Goal: Task Accomplishment & Management: Complete application form

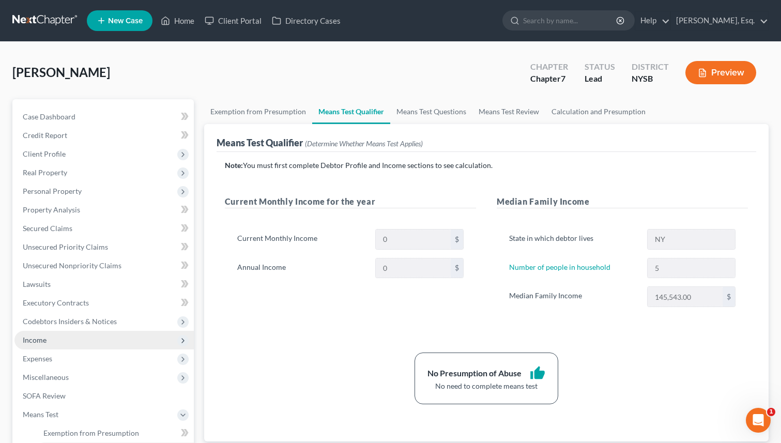
click at [35, 342] on span "Income" at bounding box center [35, 339] width 24 height 9
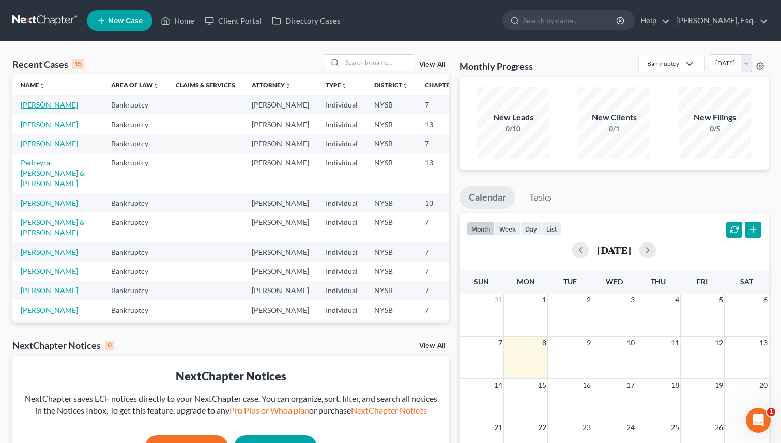
click at [26, 109] on link "Galbraith, Laura" at bounding box center [49, 104] width 57 height 9
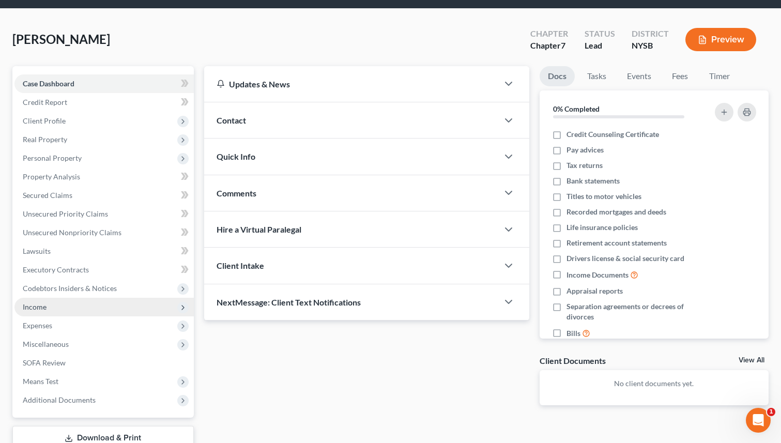
scroll to position [55, 0]
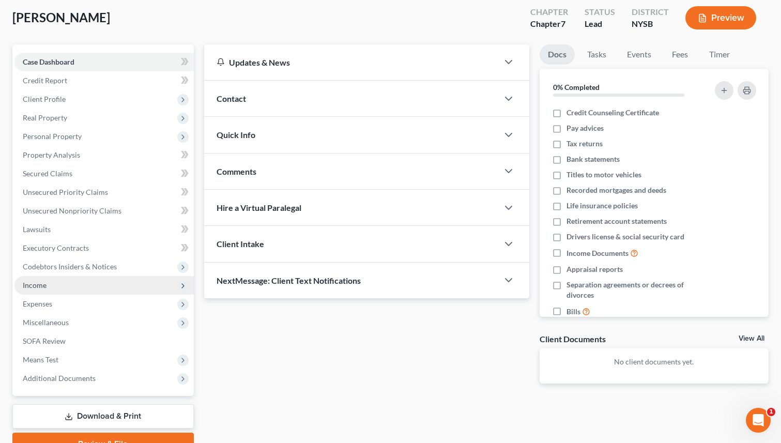
click at [64, 290] on span "Income" at bounding box center [103, 285] width 179 height 19
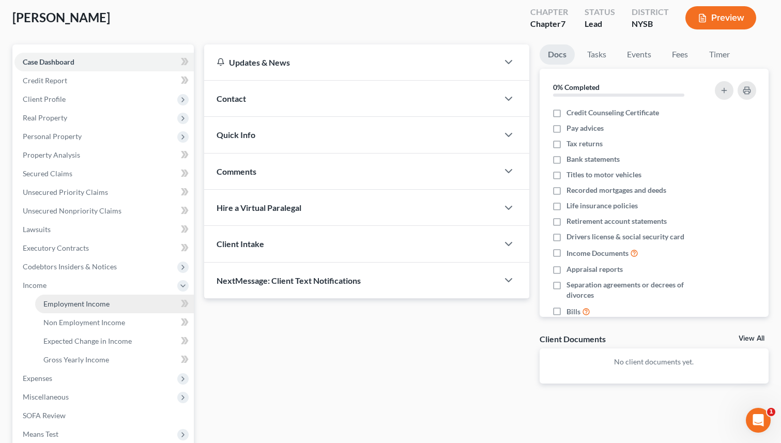
click at [104, 306] on span "Employment Income" at bounding box center [76, 303] width 66 height 9
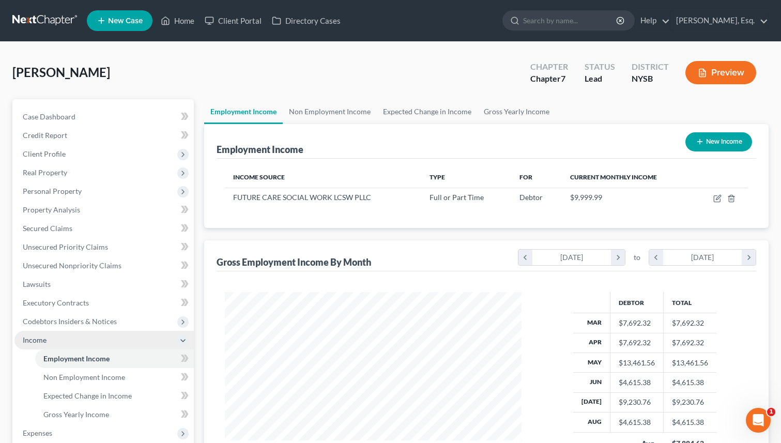
scroll to position [185, 317]
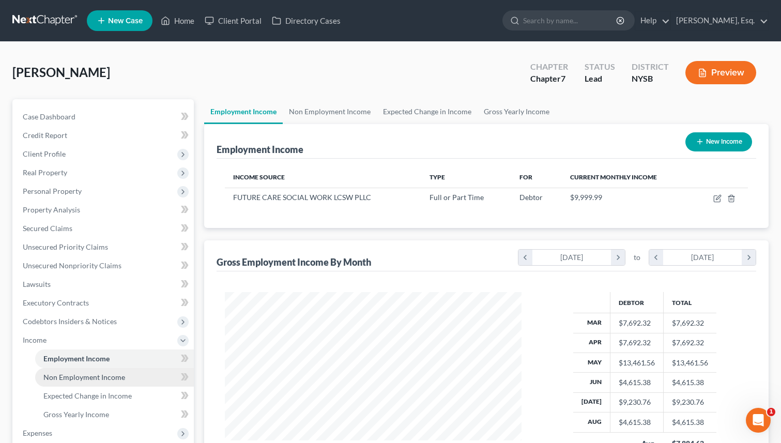
click at [99, 377] on span "Non Employment Income" at bounding box center [84, 376] width 82 height 9
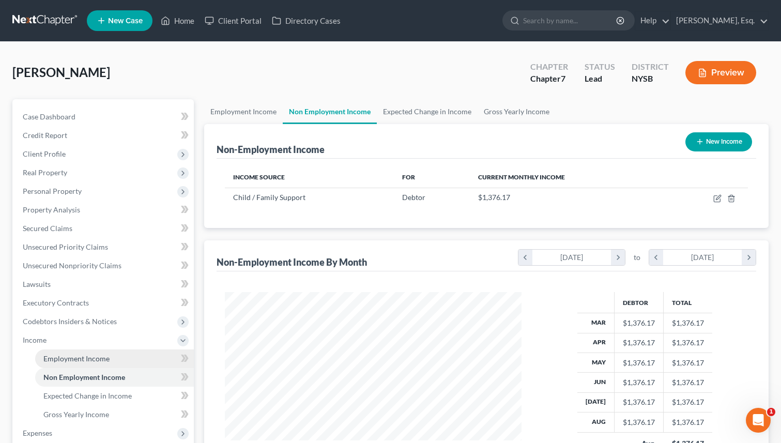
scroll to position [185, 317]
click at [721, 138] on button "New Income" at bounding box center [718, 141] width 67 height 19
select select "0"
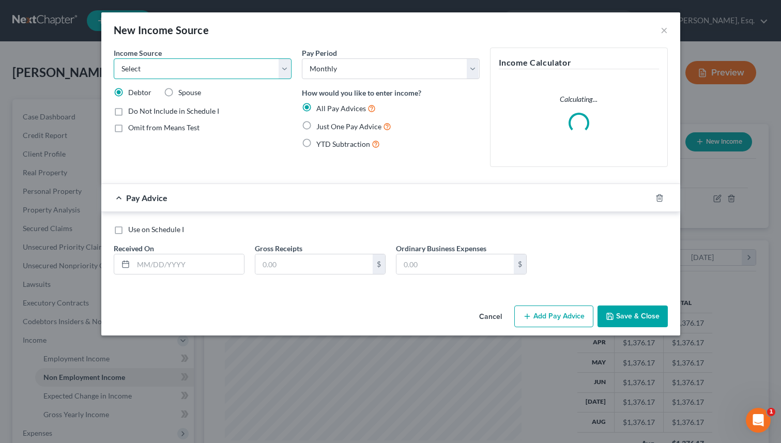
click at [219, 73] on select "Select Unemployment Disability (from employer) Pension Retirement Social Securi…" at bounding box center [203, 68] width 178 height 21
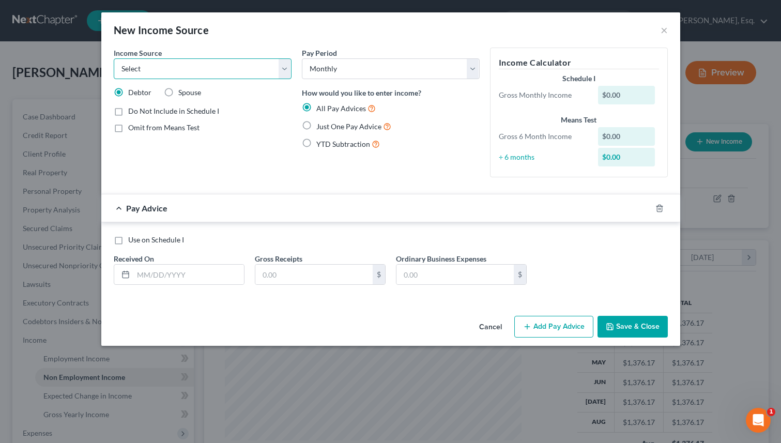
select select "8"
click at [114, 58] on select "Select Unemployment Disability (from employer) Pension Retirement Social Securi…" at bounding box center [203, 68] width 178 height 21
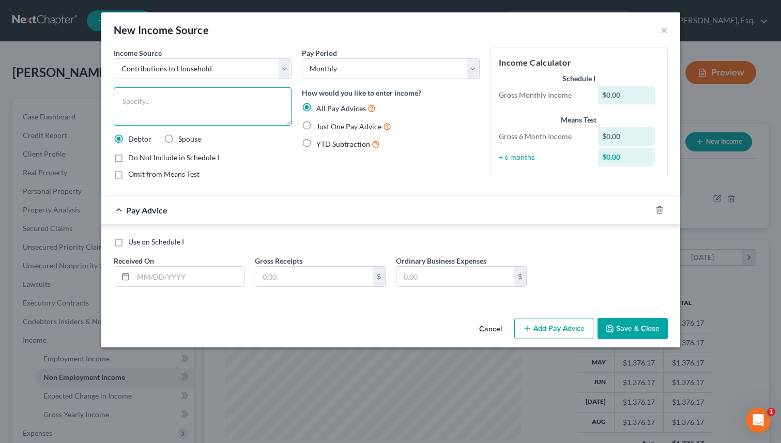
click at [235, 110] on textarea at bounding box center [203, 106] width 178 height 38
type textarea "Help from aunt"
click at [178, 278] on input "text" at bounding box center [188, 277] width 111 height 20
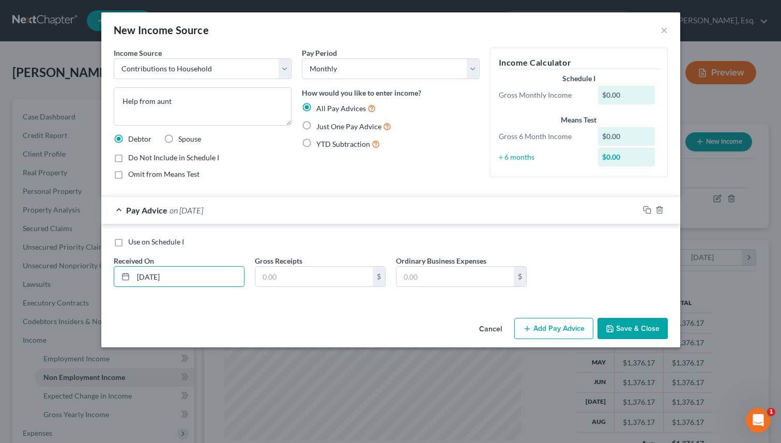
type input "07/14/2025"
click at [156, 244] on span "Use on Schedule I" at bounding box center [156, 241] width 56 height 9
click at [139, 243] on input "Use on Schedule I" at bounding box center [135, 240] width 7 height 7
checkbox input "true"
click at [316, 126] on label "Just One Pay Advice" at bounding box center [353, 126] width 75 height 12
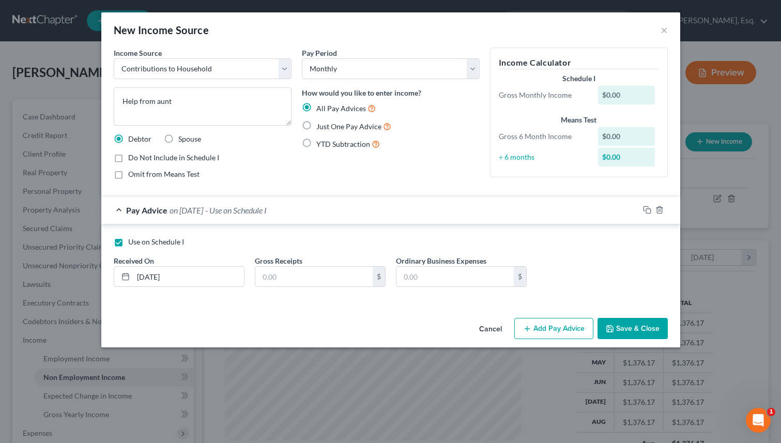
click at [320, 126] on input "Just One Pay Advice" at bounding box center [323, 123] width 7 height 7
radio input "true"
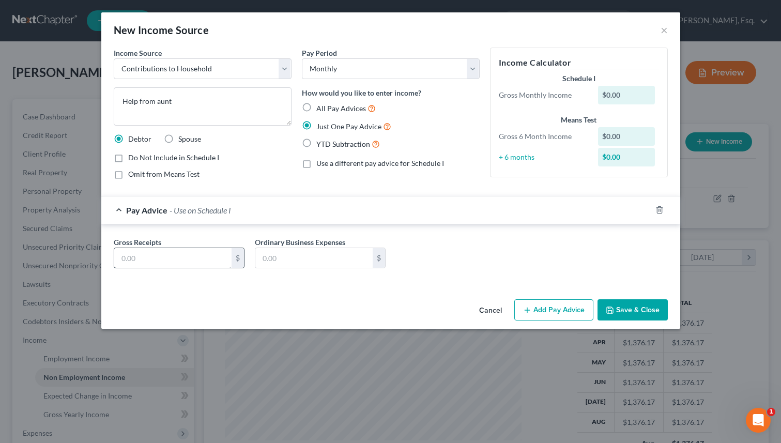
drag, startPoint x: 184, startPoint y: 274, endPoint x: 188, endPoint y: 266, distance: 9.5
click at [184, 274] on div "Gross Receipts $ Ordinary Business Expenses $" at bounding box center [390, 257] width 564 height 40
click at [192, 261] on input "text" at bounding box center [172, 258] width 117 height 20
type input "500"
click at [644, 309] on button "Save & Close" at bounding box center [632, 310] width 70 height 22
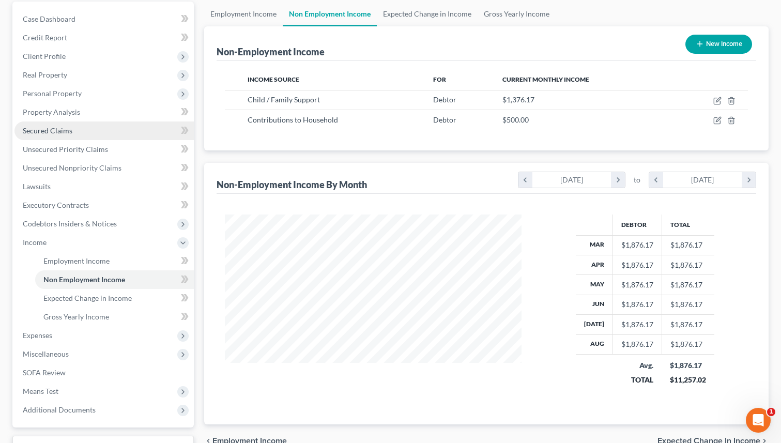
scroll to position [180, 0]
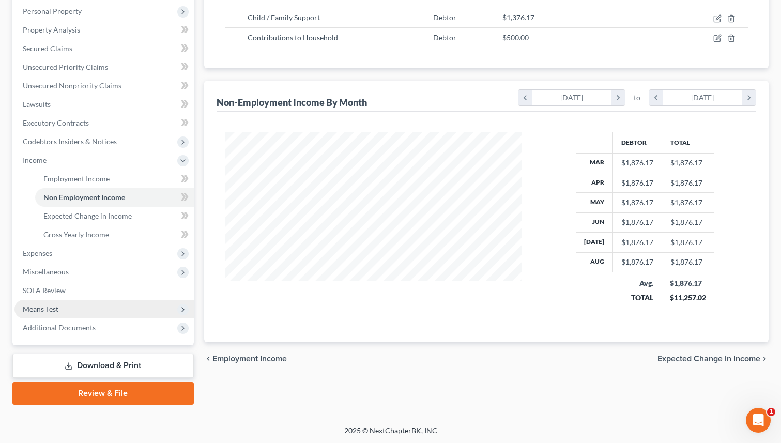
click at [75, 313] on span "Means Test" at bounding box center [103, 309] width 179 height 19
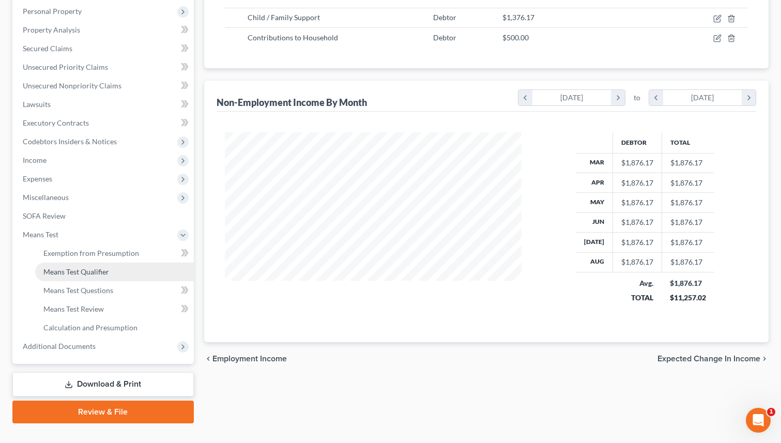
click at [91, 274] on span "Means Test Qualifier" at bounding box center [76, 271] width 66 height 9
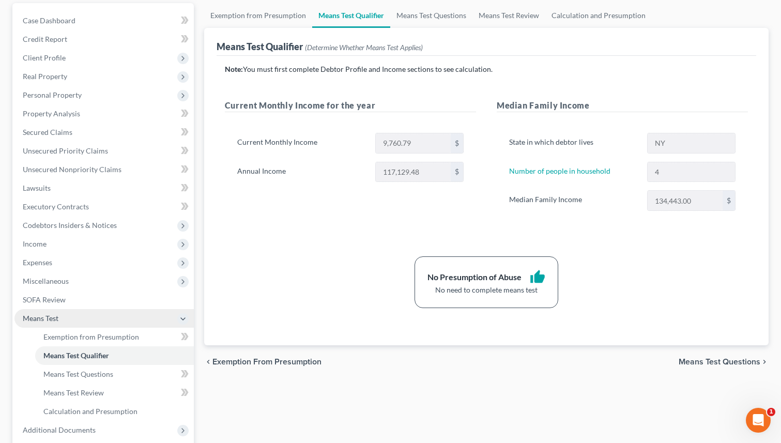
scroll to position [100, 0]
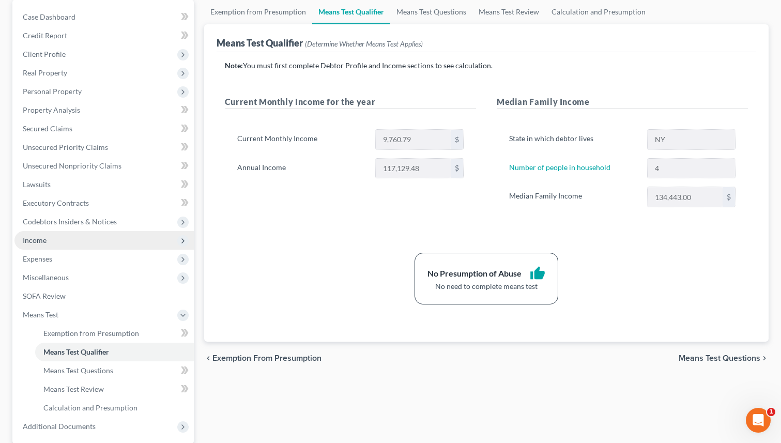
click at [72, 238] on span "Income" at bounding box center [103, 240] width 179 height 19
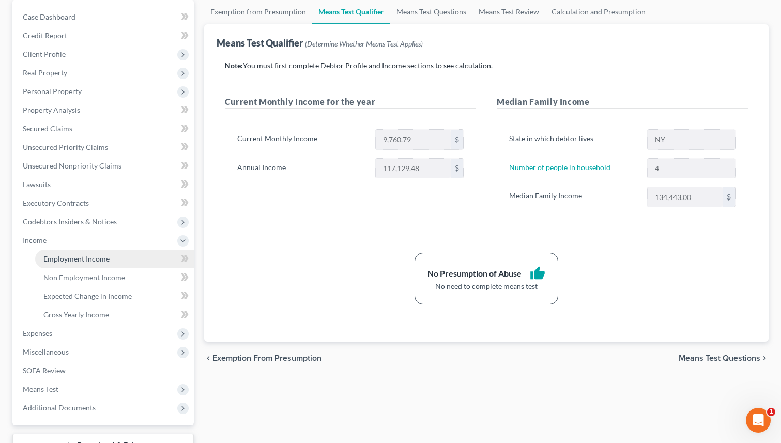
click at [89, 258] on span "Employment Income" at bounding box center [76, 258] width 66 height 9
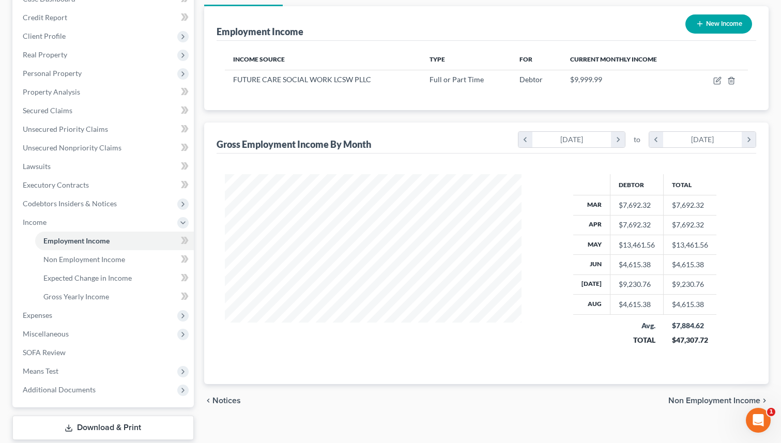
scroll to position [180, 0]
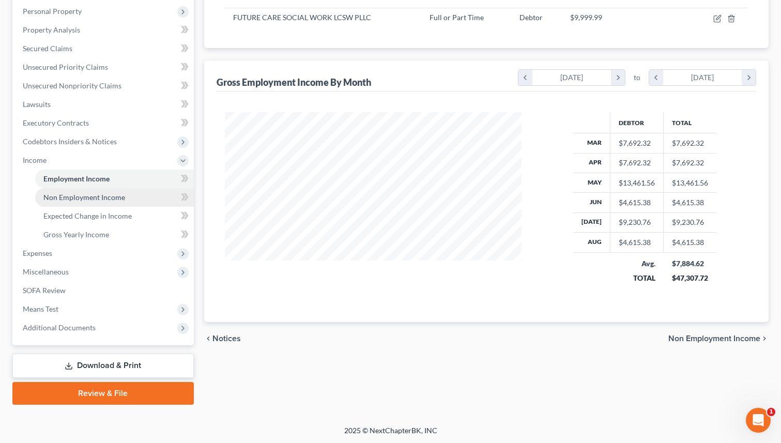
click at [107, 200] on span "Non Employment Income" at bounding box center [84, 197] width 82 height 9
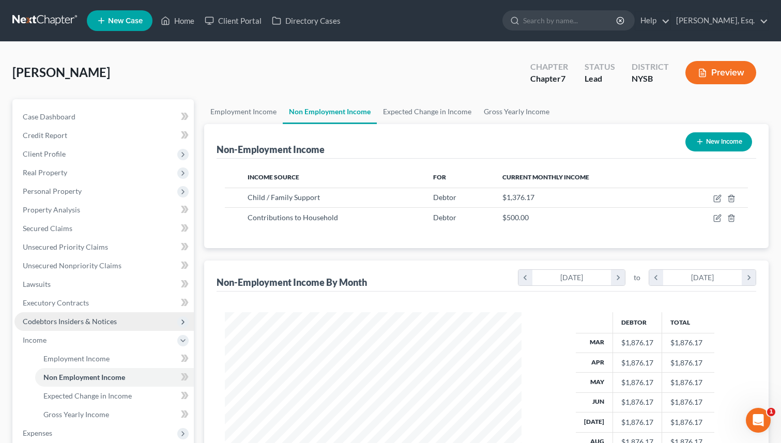
scroll to position [21, 0]
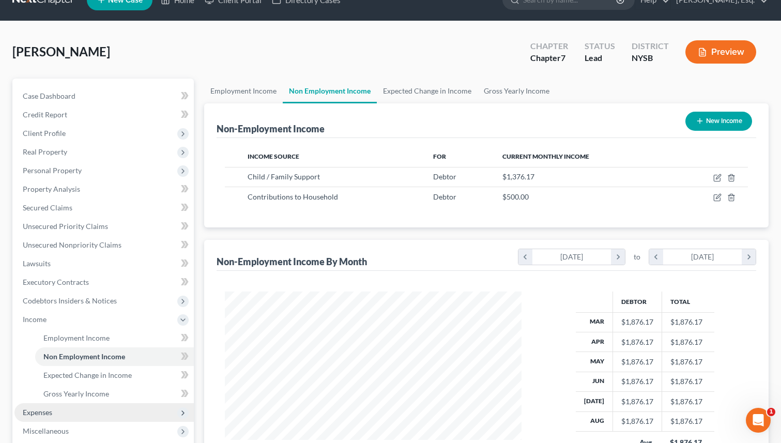
click at [42, 408] on span "Expenses" at bounding box center [37, 412] width 29 height 9
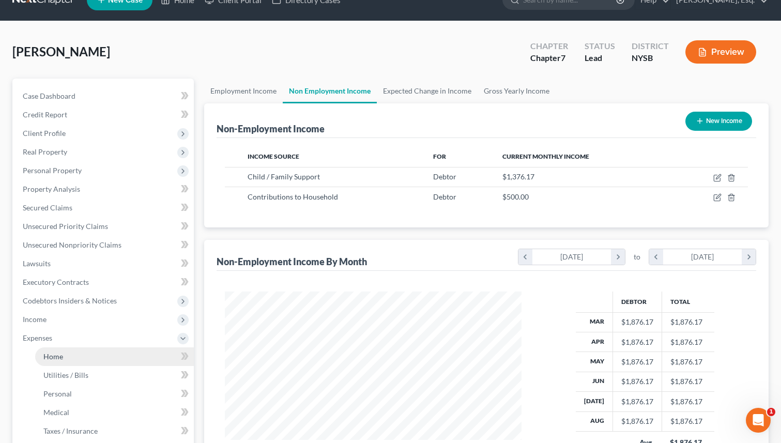
click at [120, 354] on link "Home" at bounding box center [114, 356] width 159 height 19
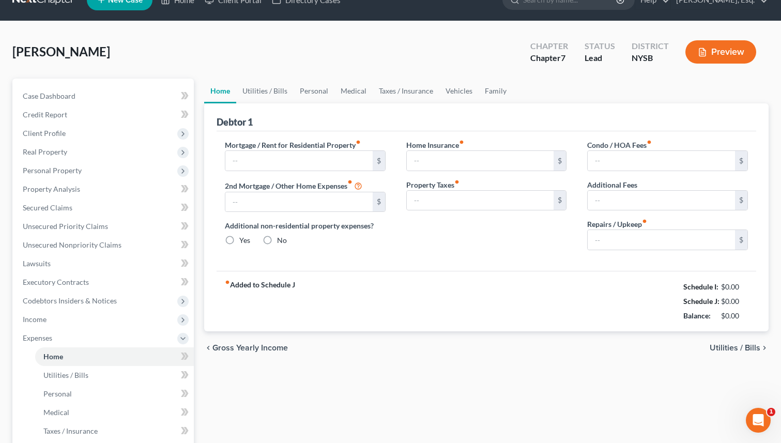
scroll to position [6, 0]
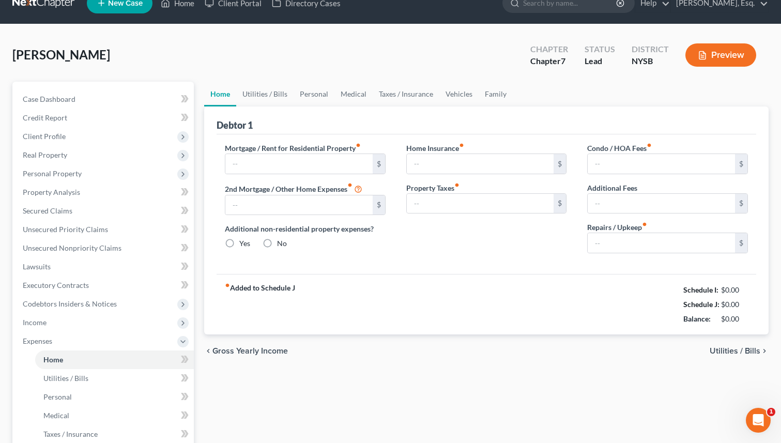
type input "3,850.00"
type input "0.00"
radio input "true"
type input "0.00"
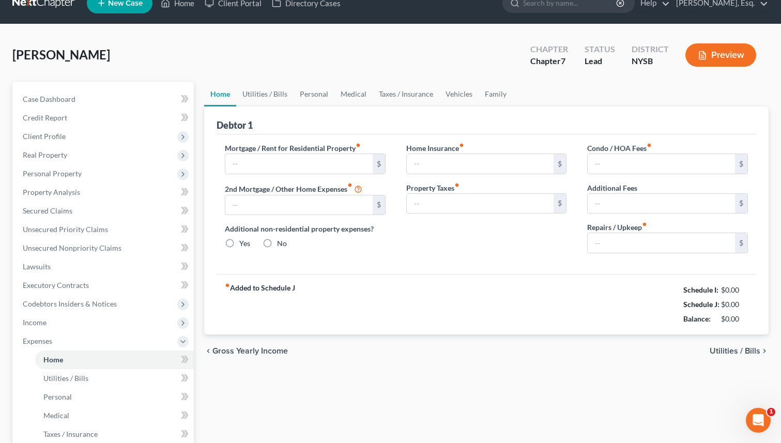
type input "0.00"
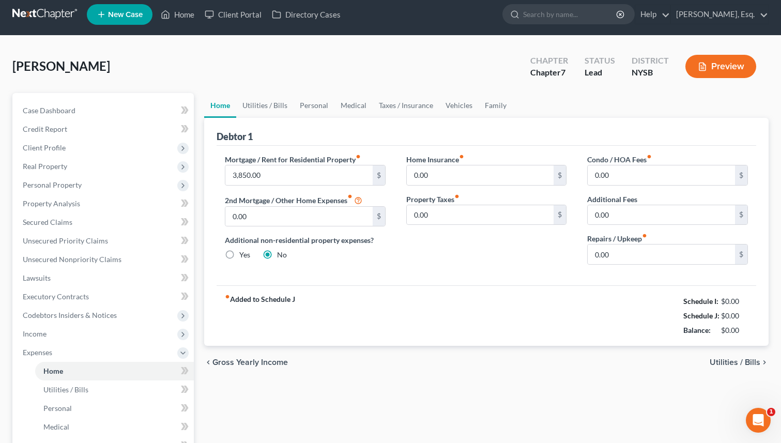
scroll to position [0, 0]
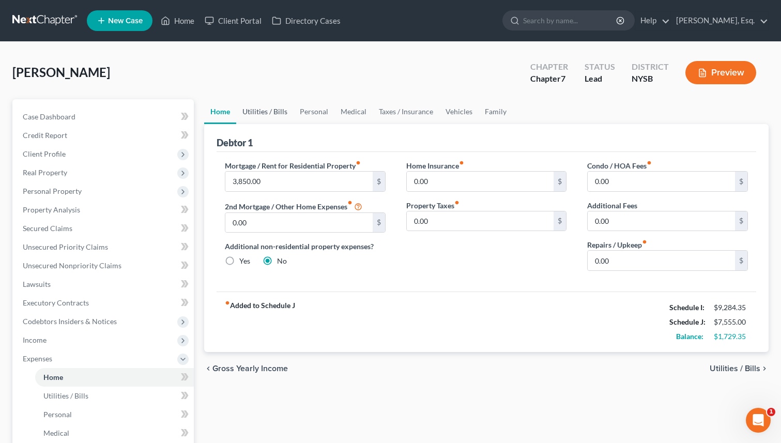
click at [274, 107] on link "Utilities / Bills" at bounding box center [264, 111] width 57 height 25
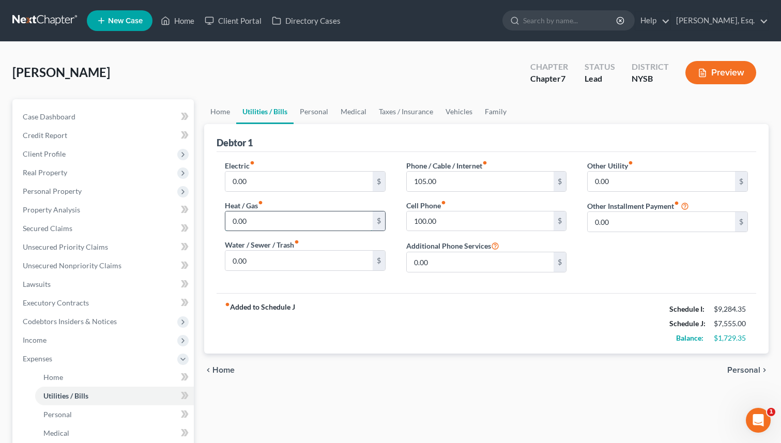
click at [303, 216] on input "0.00" at bounding box center [298, 221] width 147 height 20
type input "350"
click at [442, 262] on input "0.00" at bounding box center [480, 262] width 147 height 20
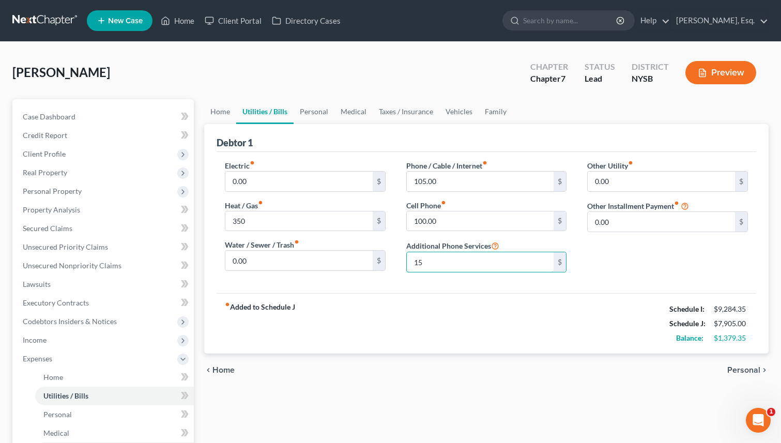
type input "15"
click at [315, 114] on link "Personal" at bounding box center [313, 111] width 41 height 25
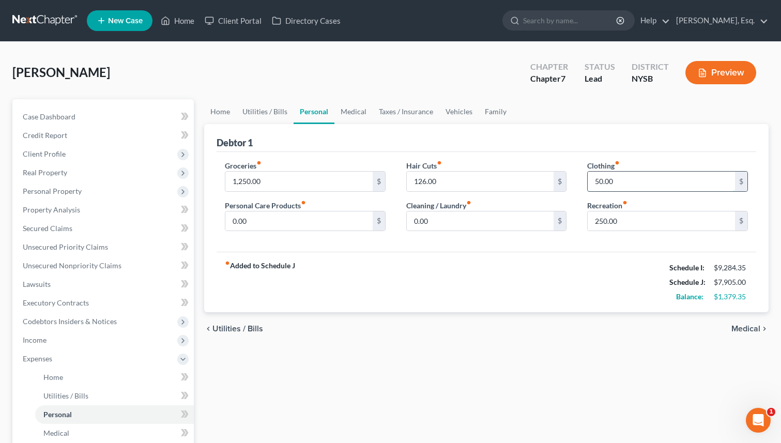
click at [627, 177] on input "50.00" at bounding box center [660, 182] width 147 height 20
click at [622, 177] on input "50.00" at bounding box center [660, 182] width 147 height 20
type input "100"
click at [356, 106] on link "Medical" at bounding box center [353, 111] width 38 height 25
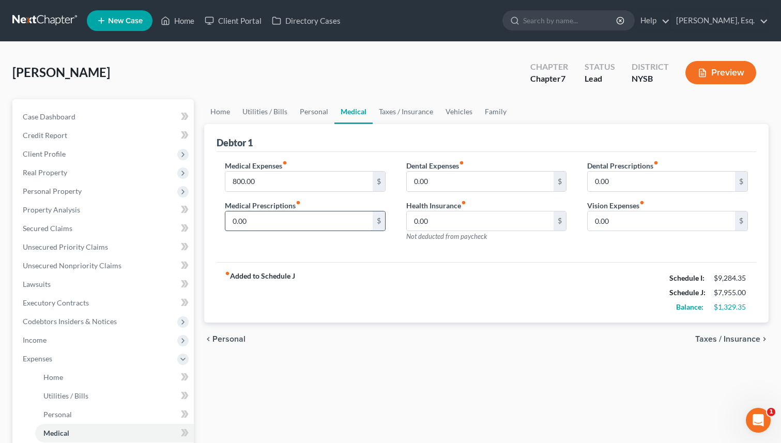
click at [243, 219] on input "0.00" at bounding box center [298, 221] width 147 height 20
type input "80"
drag, startPoint x: 311, startPoint y: 181, endPoint x: 267, endPoint y: 190, distance: 45.8
click at [267, 190] on input "800.00" at bounding box center [298, 182] width 147 height 20
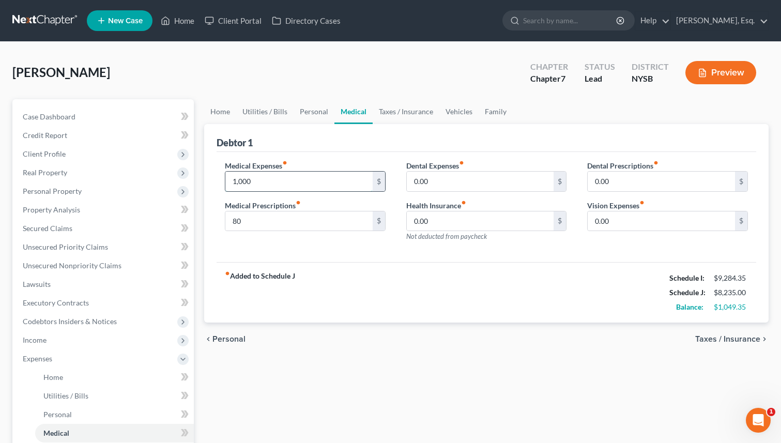
type input "1,000"
click at [455, 113] on link "Vehicles" at bounding box center [458, 111] width 39 height 25
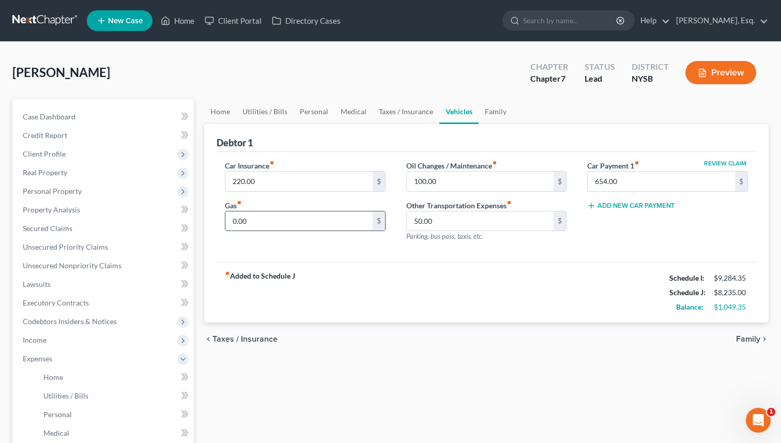
click at [261, 224] on input "0.00" at bounding box center [298, 221] width 147 height 20
type input "200"
click at [480, 110] on link "Family" at bounding box center [495, 111] width 34 height 25
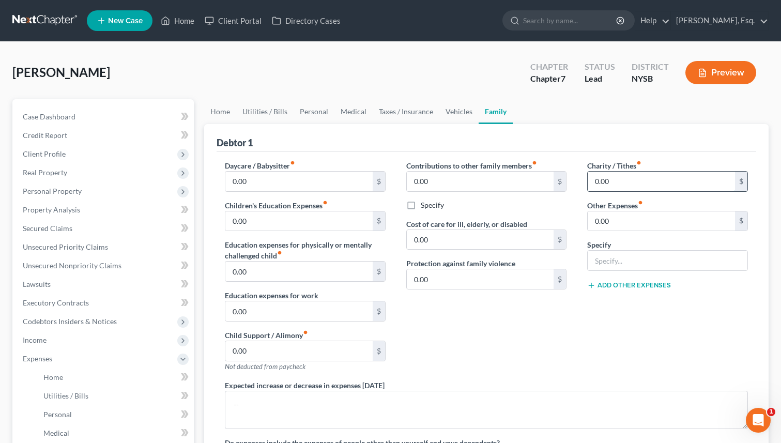
click at [594, 179] on input "0.00" at bounding box center [660, 182] width 147 height 20
type input "42"
click at [315, 110] on link "Personal" at bounding box center [313, 111] width 41 height 25
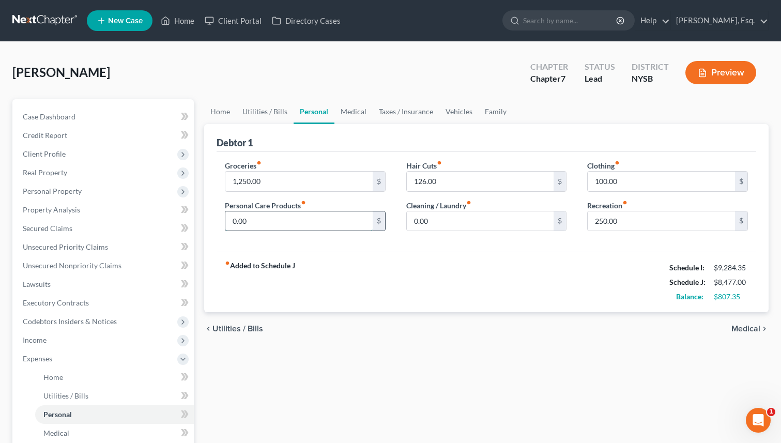
click at [319, 219] on input "0.00" at bounding box center [298, 221] width 147 height 20
click at [428, 219] on input "0.00" at bounding box center [480, 221] width 147 height 20
click at [272, 224] on input "200" at bounding box center [298, 221] width 147 height 20
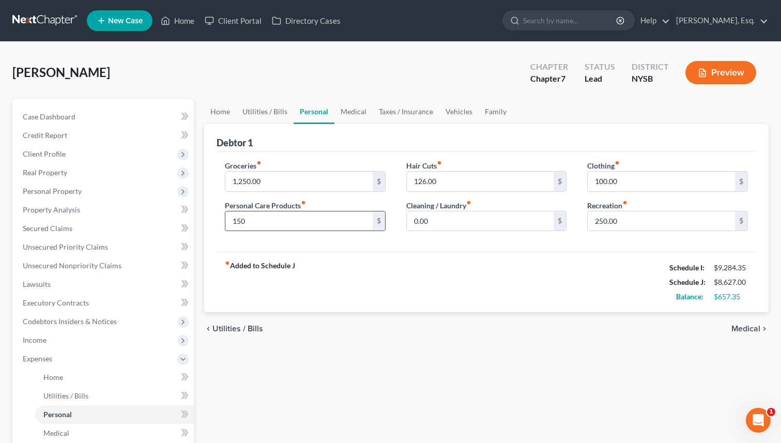
type input "150"
click at [253, 107] on link "Utilities / Bills" at bounding box center [264, 111] width 57 height 25
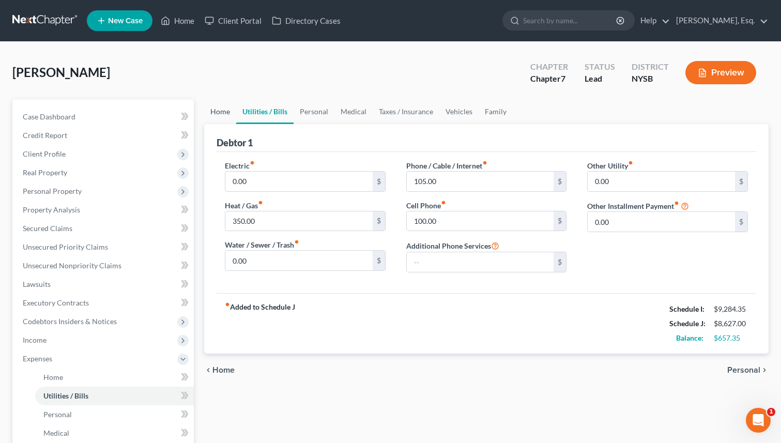
click at [224, 112] on link "Home" at bounding box center [220, 111] width 32 height 25
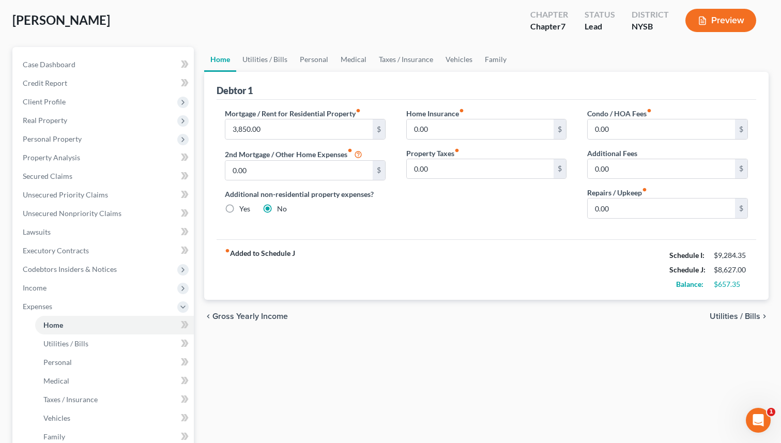
scroll to position [54, 0]
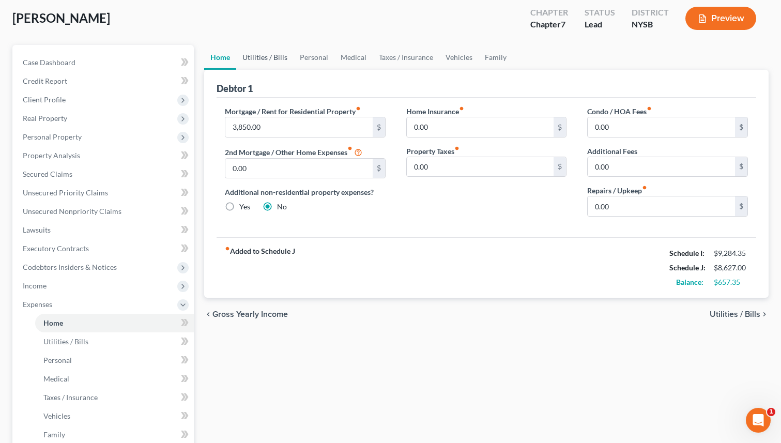
click at [279, 59] on link "Utilities / Bills" at bounding box center [264, 57] width 57 height 25
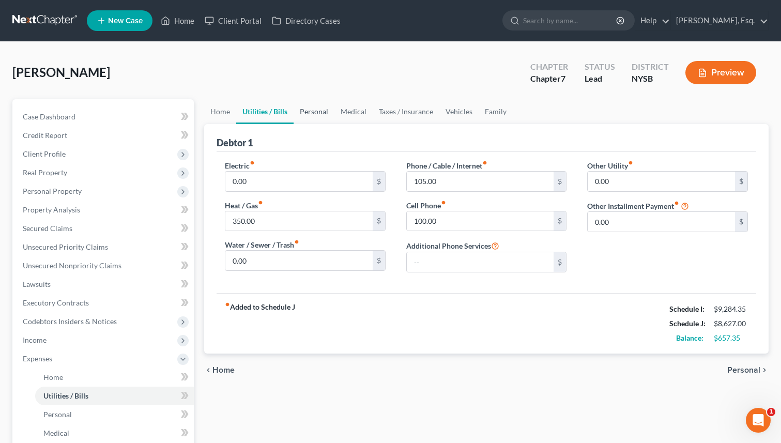
click at [311, 111] on link "Personal" at bounding box center [313, 111] width 41 height 25
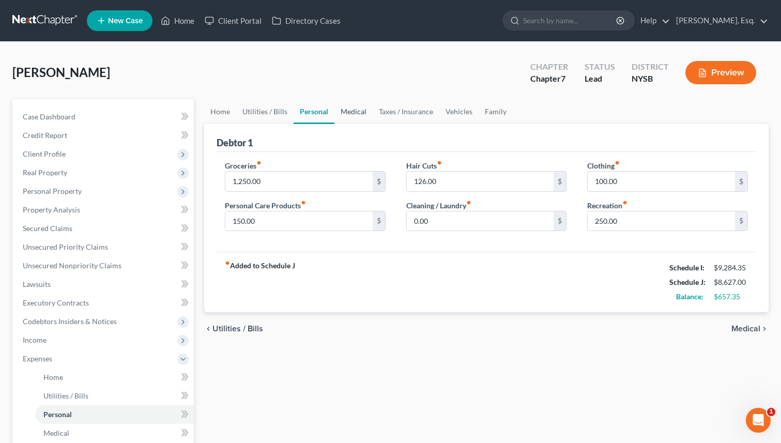
click at [341, 108] on link "Medical" at bounding box center [353, 111] width 38 height 25
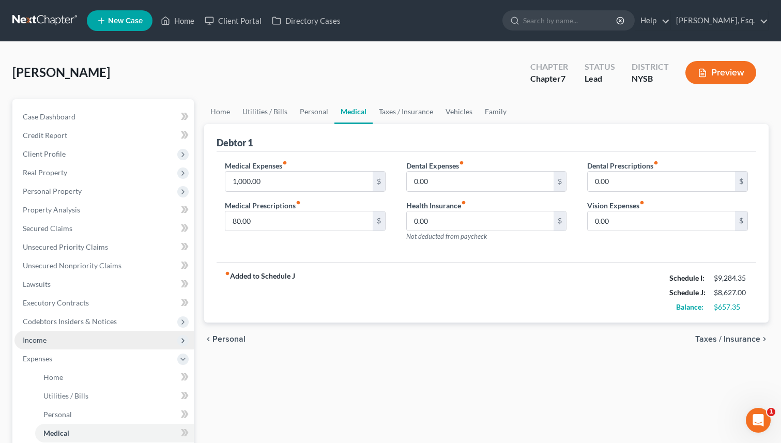
click at [53, 341] on span "Income" at bounding box center [103, 340] width 179 height 19
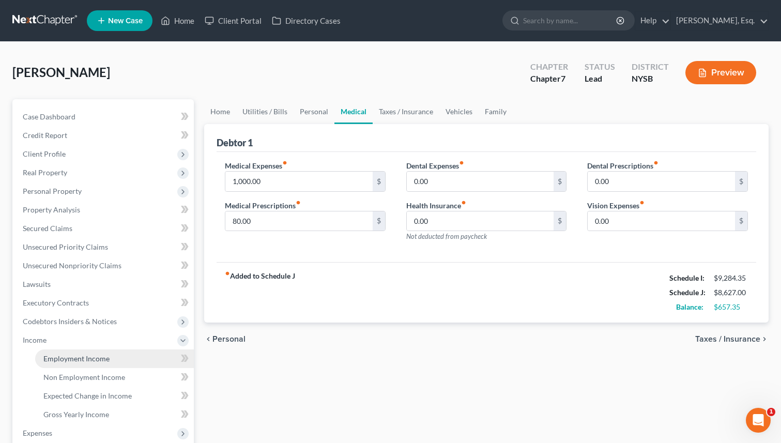
click at [106, 359] on span "Employment Income" at bounding box center [76, 358] width 66 height 9
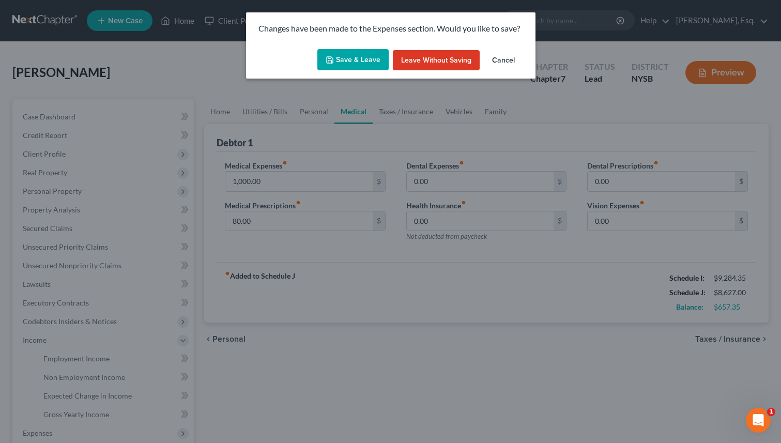
click at [362, 59] on button "Save & Leave" at bounding box center [352, 60] width 71 height 22
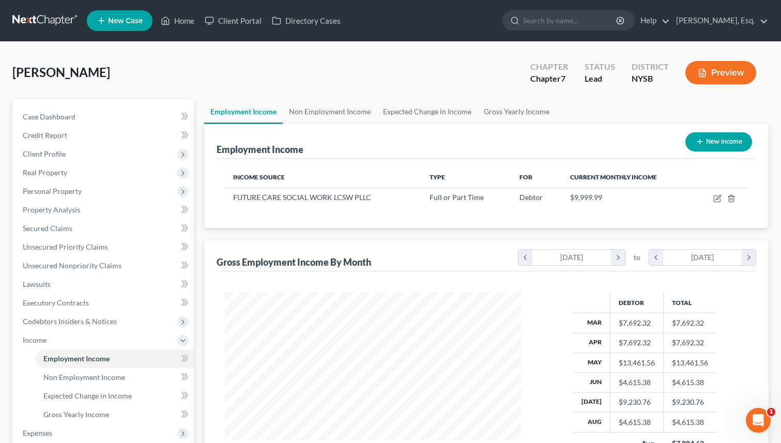
scroll to position [185, 317]
click at [345, 114] on link "Non Employment Income" at bounding box center [330, 111] width 94 height 25
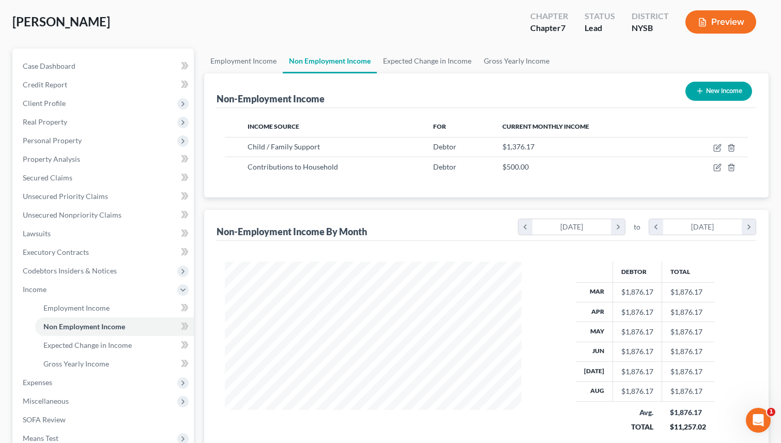
scroll to position [32, 0]
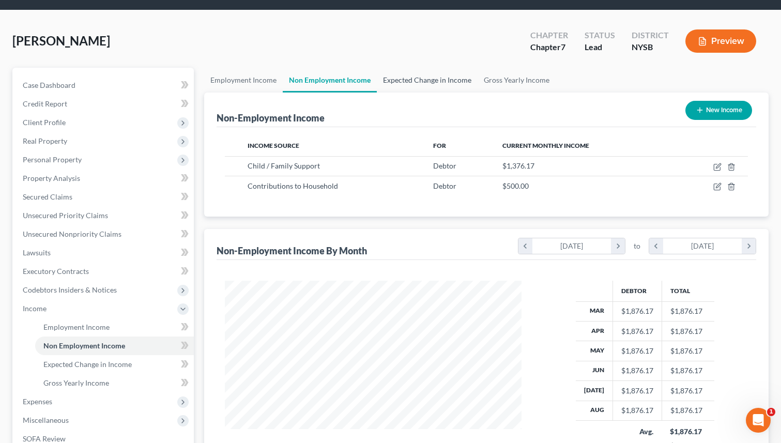
click at [414, 75] on link "Expected Change in Income" at bounding box center [427, 80] width 101 height 25
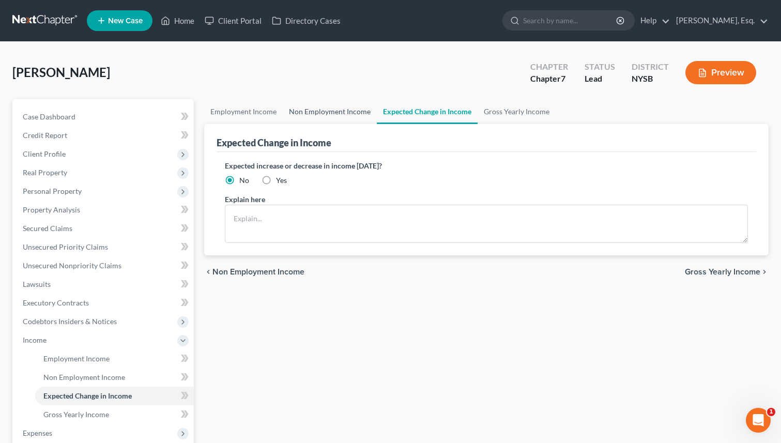
click at [323, 107] on link "Non Employment Income" at bounding box center [330, 111] width 94 height 25
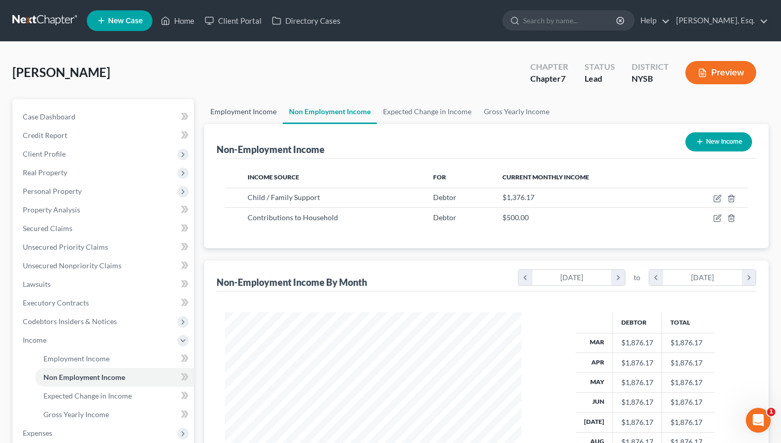
click at [242, 108] on link "Employment Income" at bounding box center [243, 111] width 79 height 25
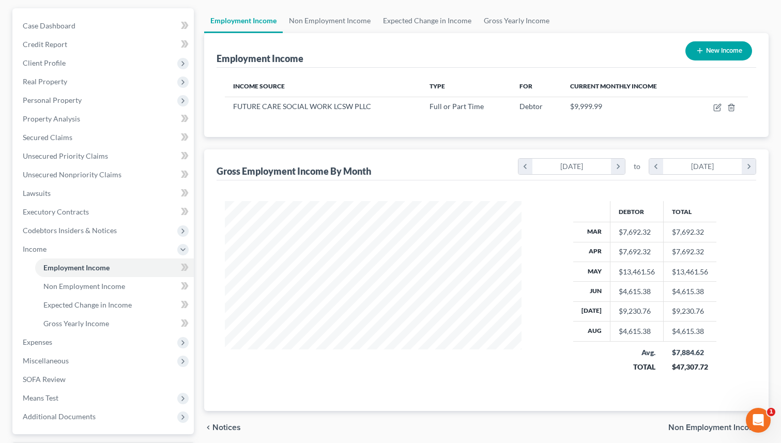
scroll to position [86, 0]
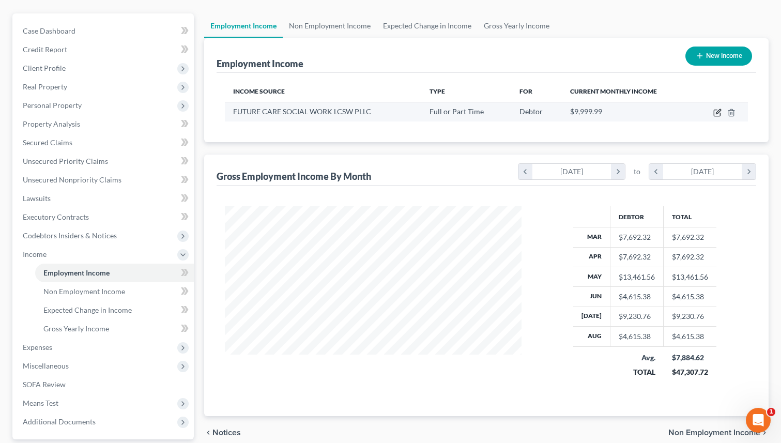
click at [721, 113] on icon "button" at bounding box center [717, 112] width 8 height 8
select select "0"
select select "35"
select select "2"
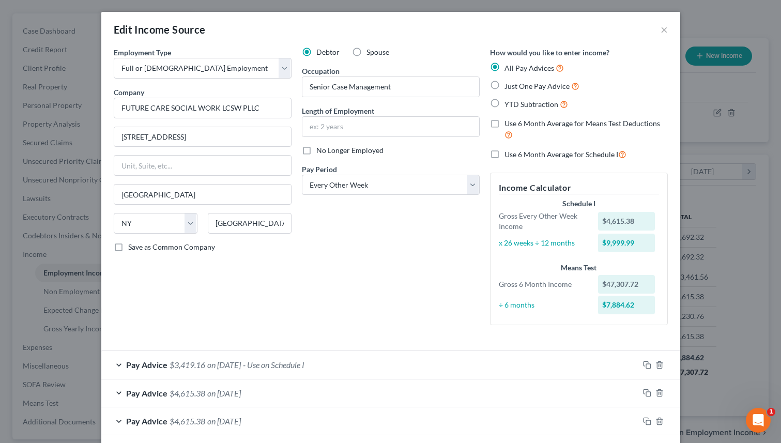
scroll to position [0, 0]
click at [666, 32] on button "×" at bounding box center [663, 30] width 7 height 12
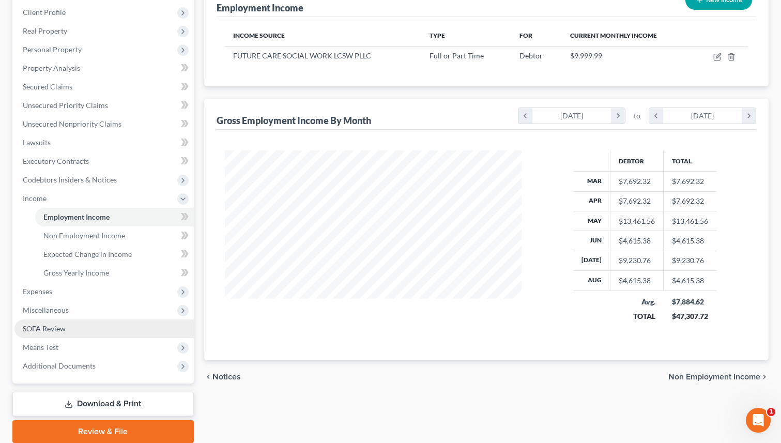
scroll to position [137, 0]
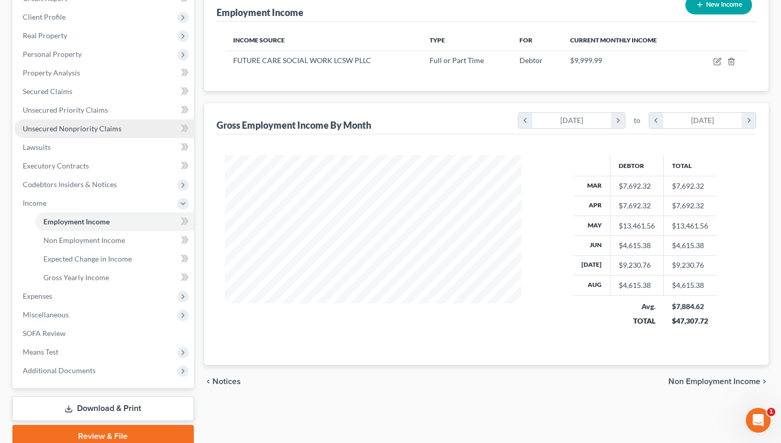
click at [75, 126] on span "Unsecured Nonpriority Claims" at bounding box center [72, 128] width 99 height 9
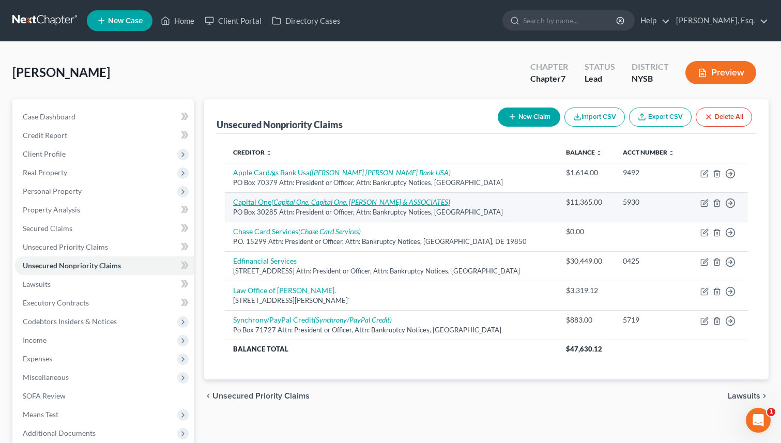
click at [306, 198] on icon "(Capital One, Capital One, MALEN & ASSOCIATES)" at bounding box center [360, 201] width 179 height 9
select select "46"
select select "2"
select select "0"
